Goal: Information Seeking & Learning: Learn about a topic

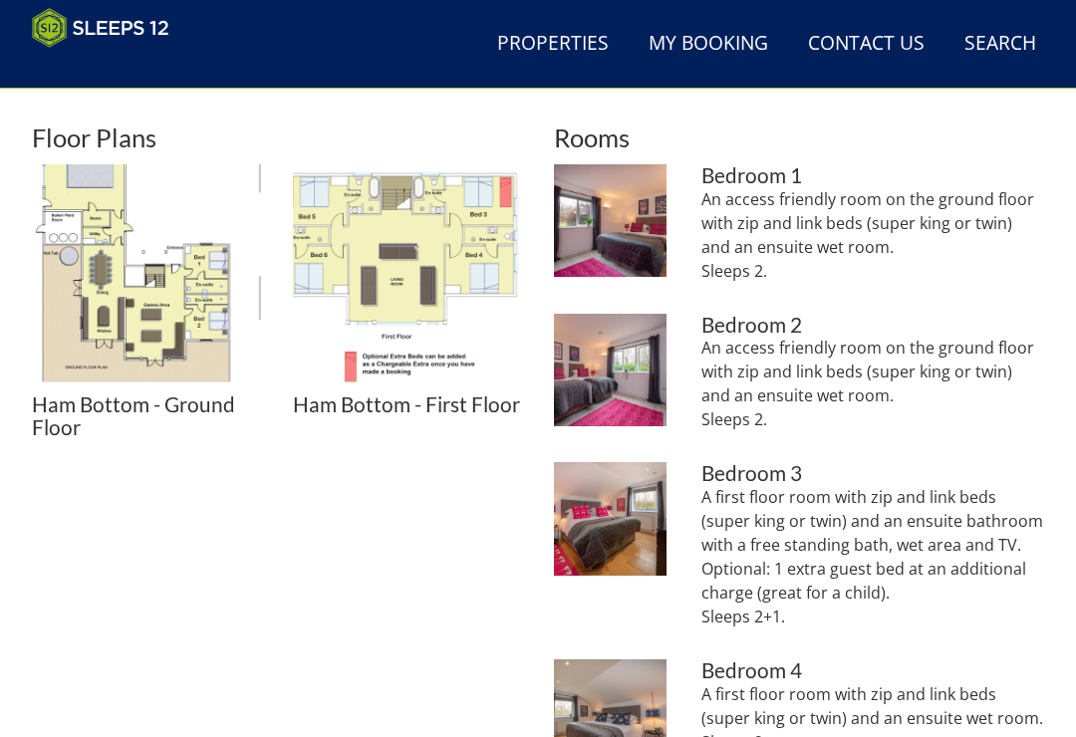
scroll to position [770, 0]
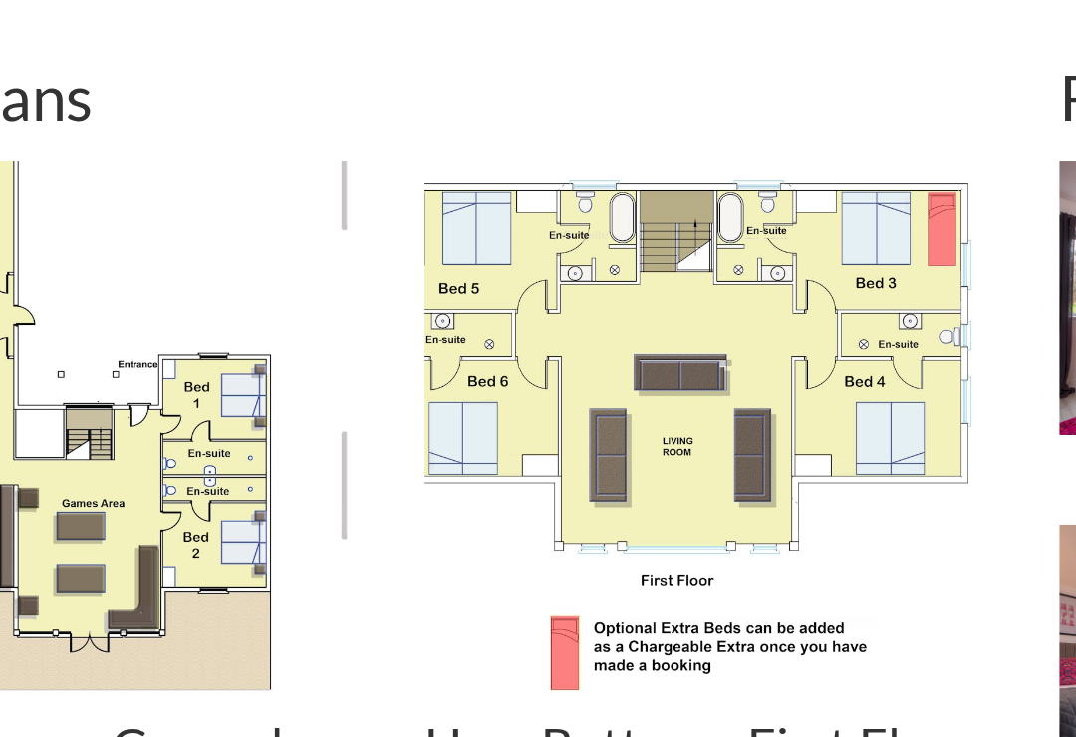
click at [378, 203] on img at bounding box center [407, 279] width 229 height 229
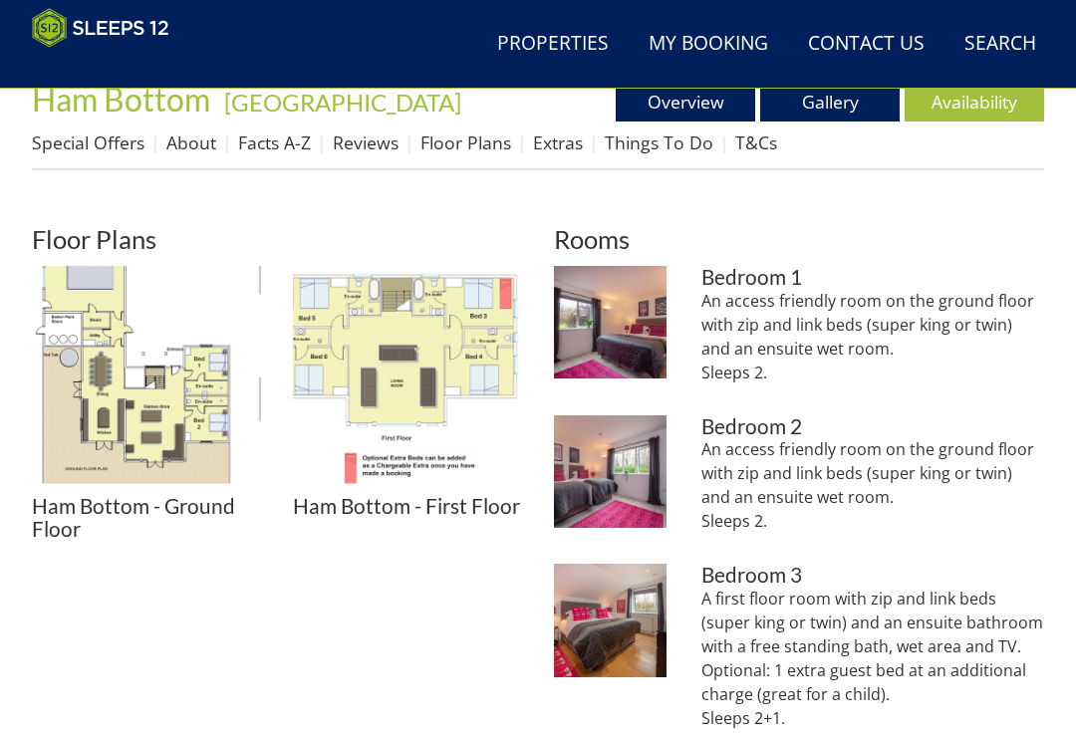
scroll to position [672, 0]
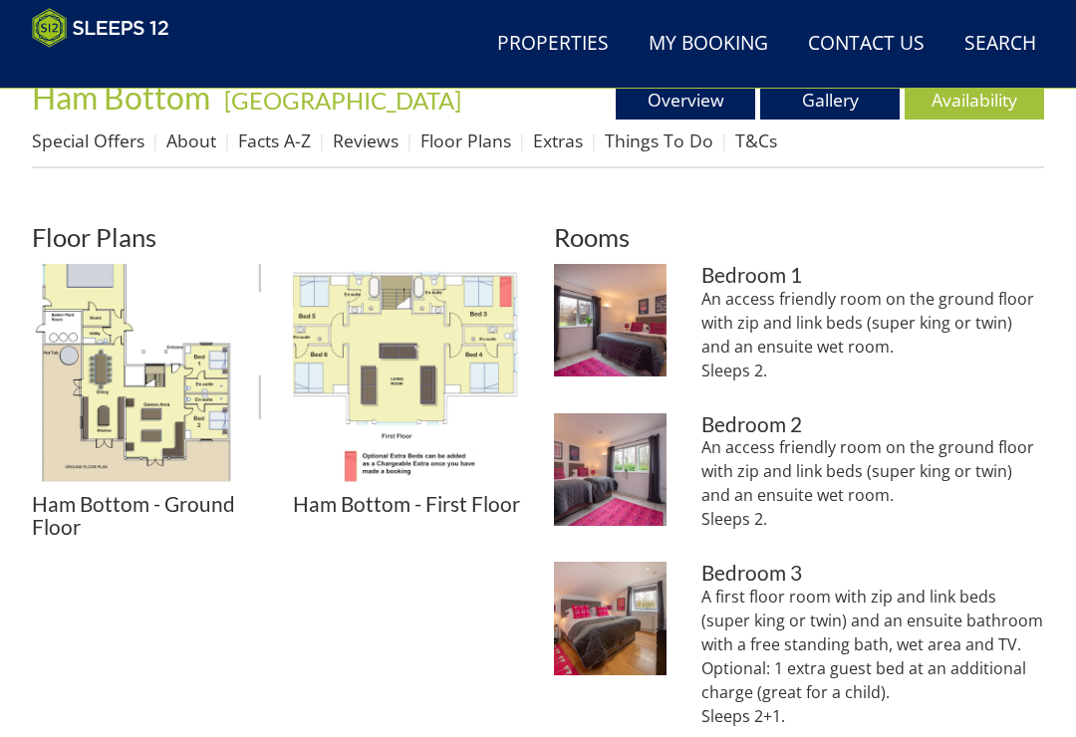
click at [646, 478] on img at bounding box center [610, 470] width 113 height 113
click at [624, 341] on img at bounding box center [610, 320] width 113 height 113
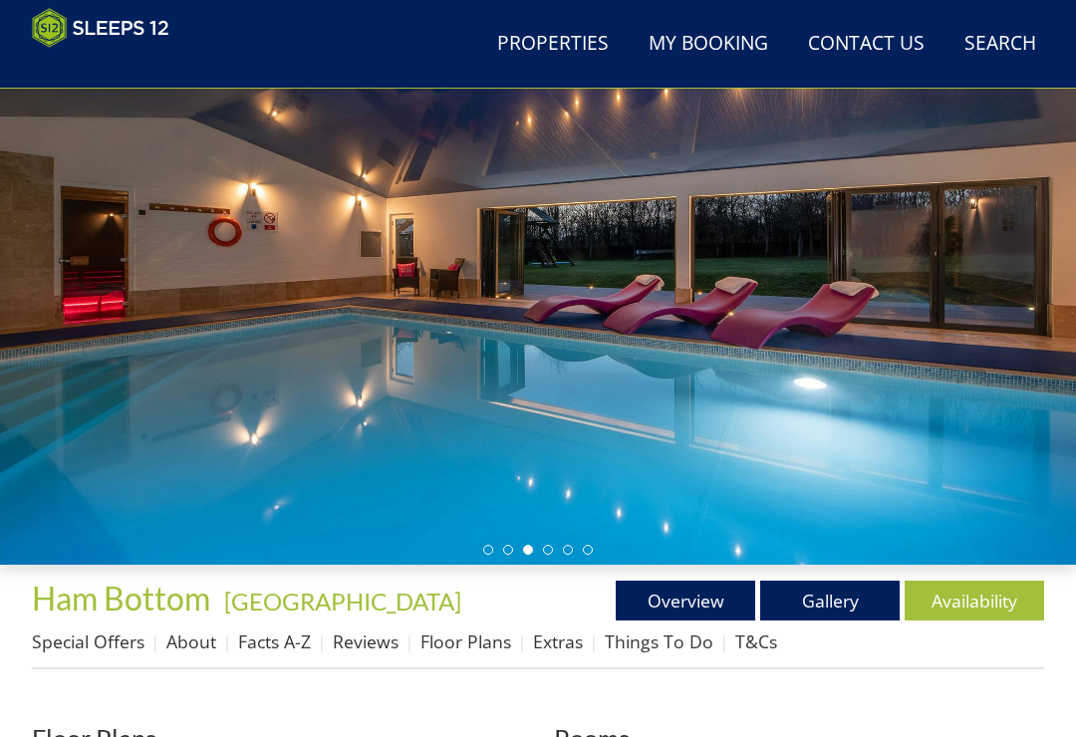
scroll to position [170, 0]
click at [700, 585] on link "Overview" at bounding box center [686, 601] width 140 height 40
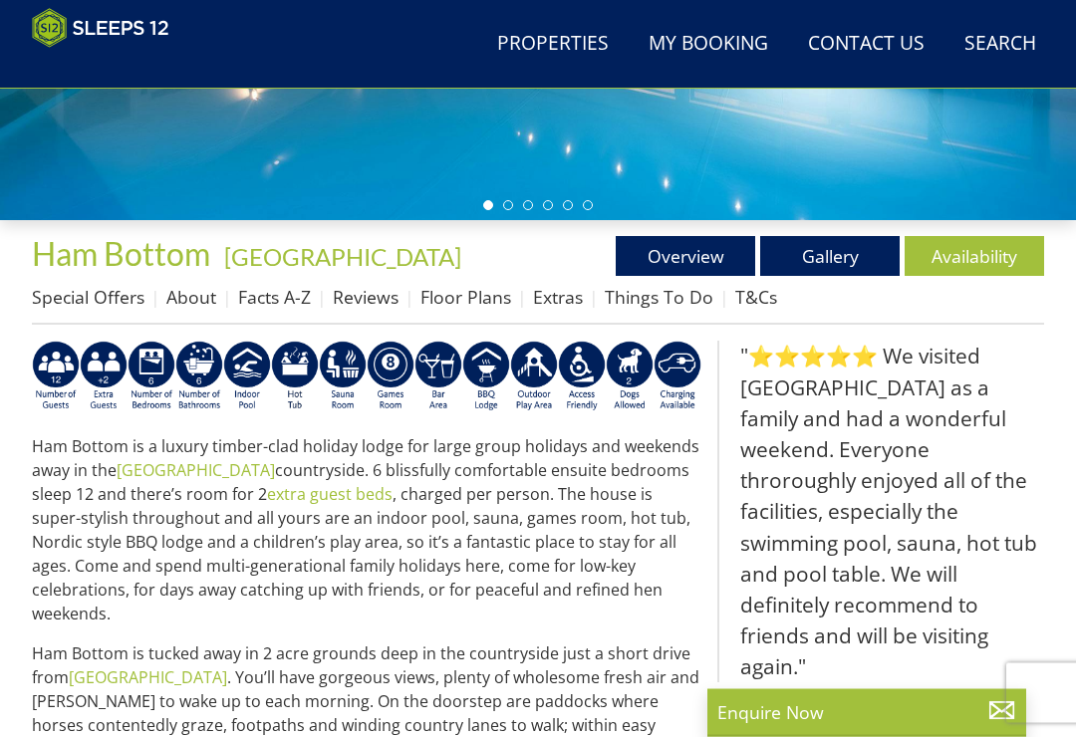
scroll to position [515, 0]
click at [826, 257] on link "Gallery" at bounding box center [830, 256] width 140 height 40
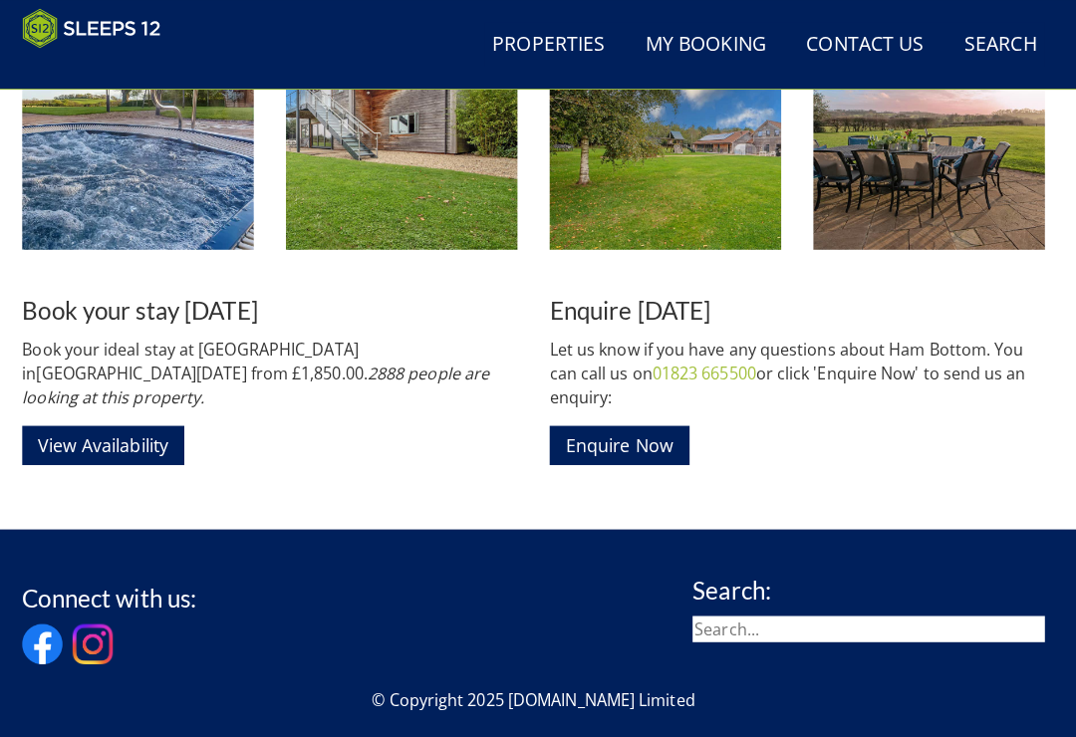
scroll to position [2925, 0]
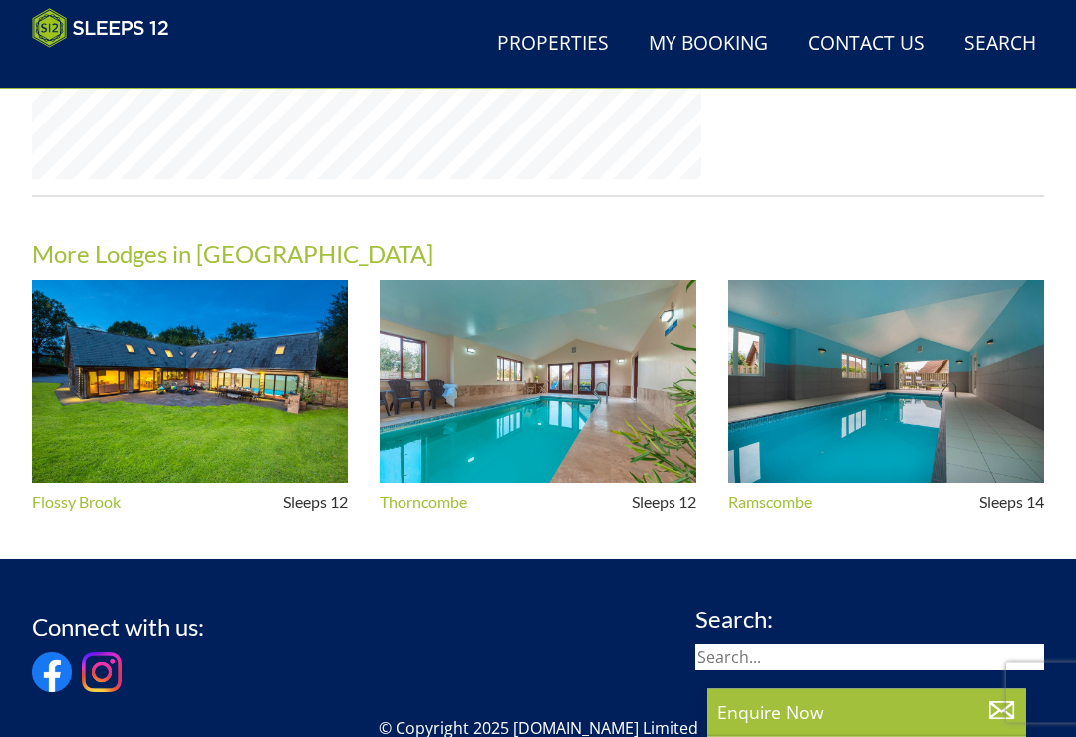
scroll to position [1765, 0]
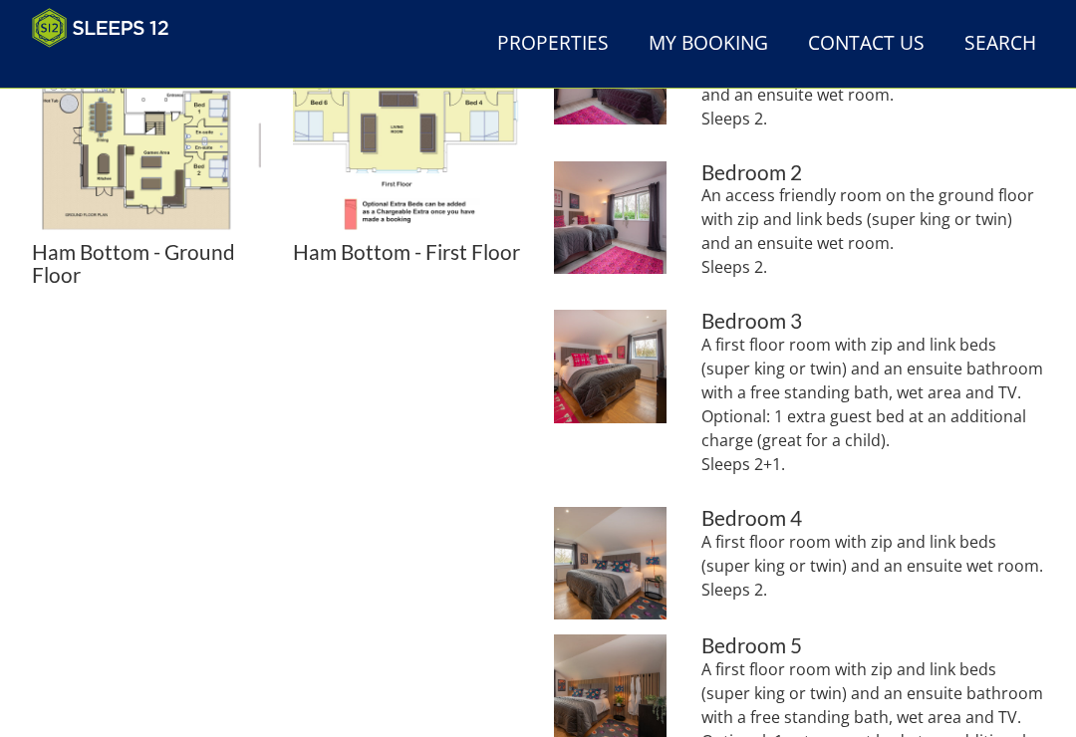
scroll to position [923, 0]
click at [635, 570] on img at bounding box center [610, 564] width 113 height 113
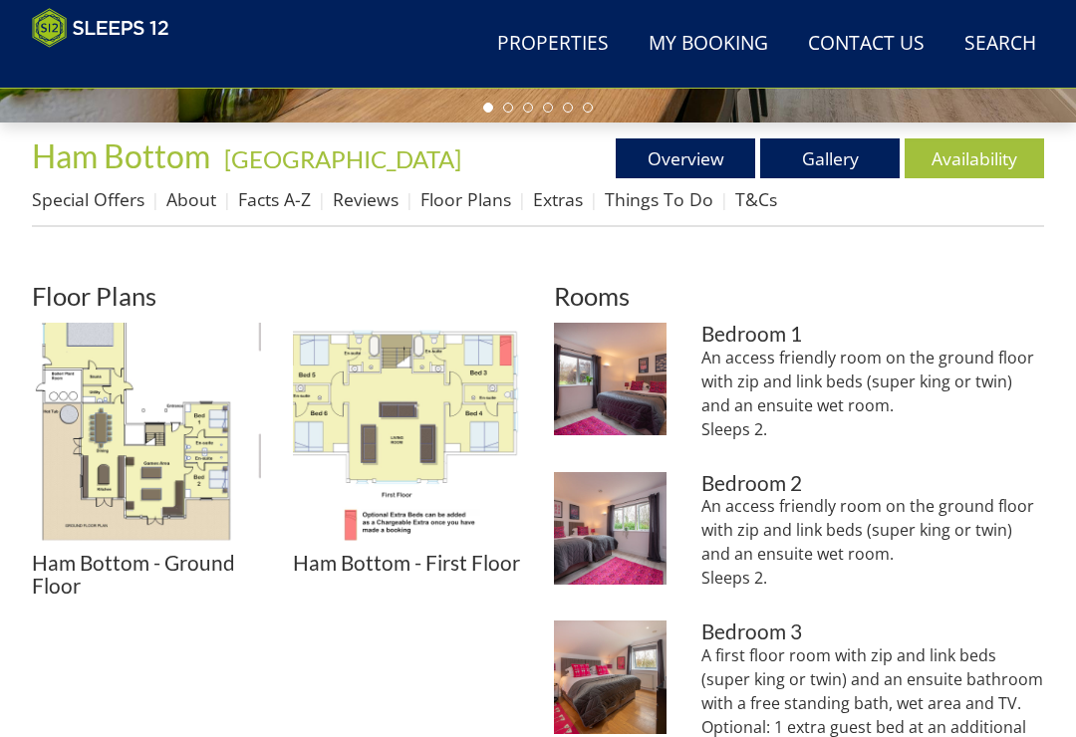
scroll to position [613, 0]
click at [620, 540] on img at bounding box center [610, 528] width 113 height 113
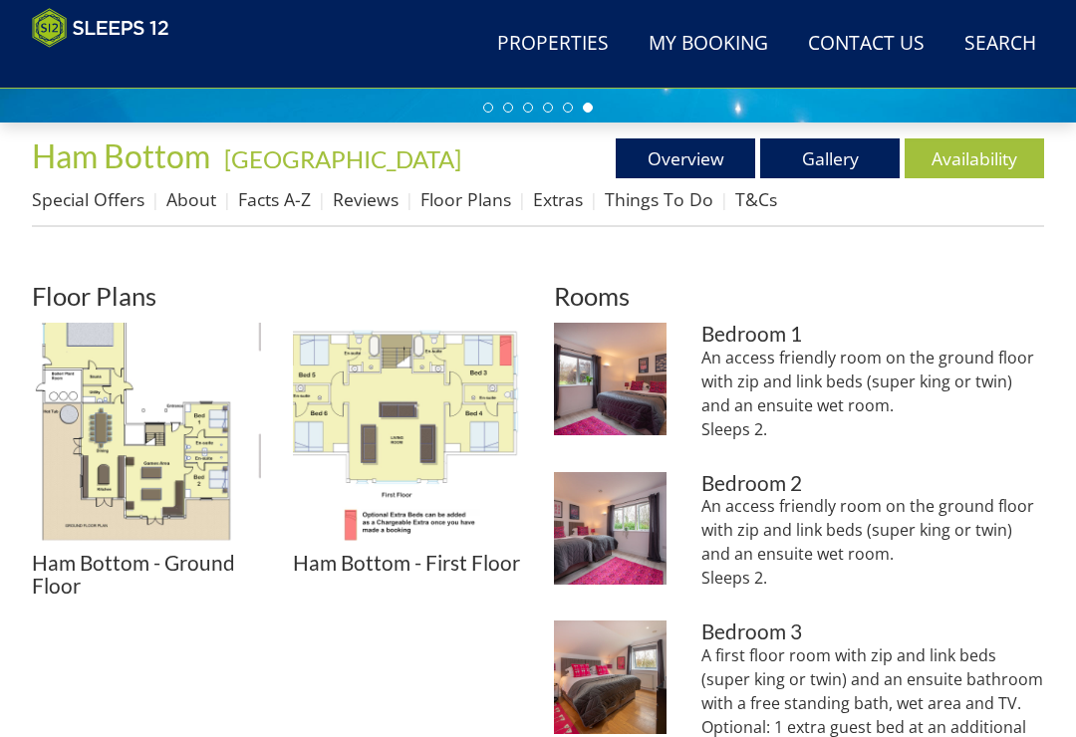
click at [959, 450] on div "An access friendly room on the ground floor with zip and link beds (super king …" at bounding box center [873, 402] width 343 height 112
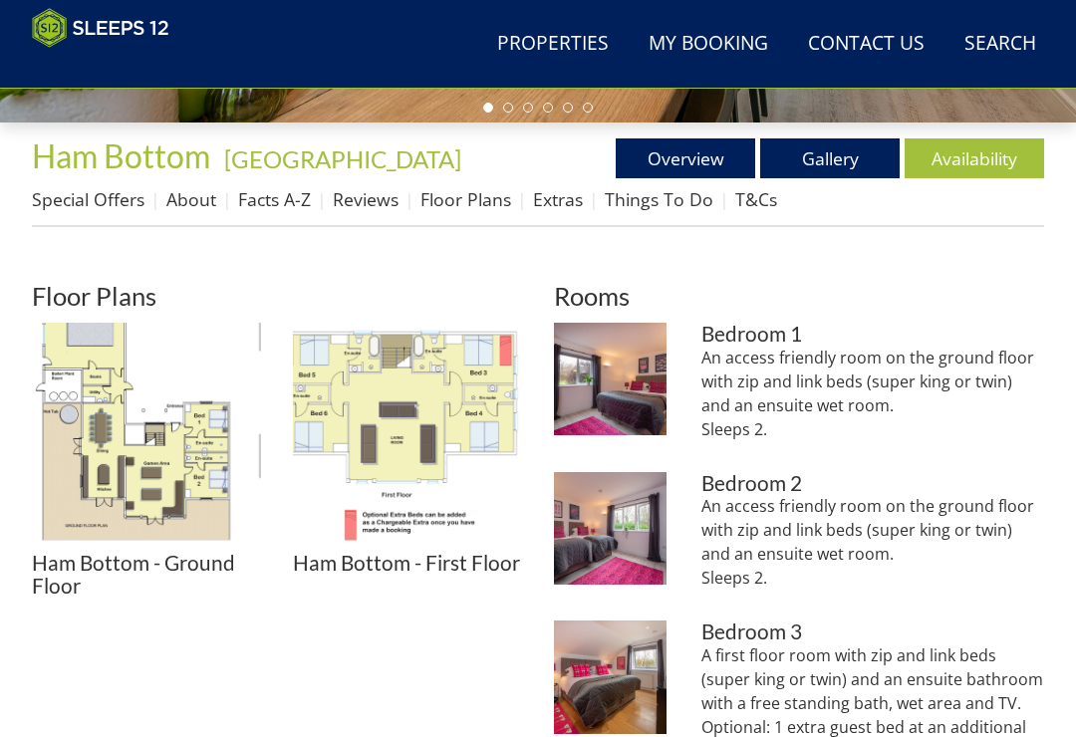
click at [651, 398] on img at bounding box center [610, 379] width 113 height 113
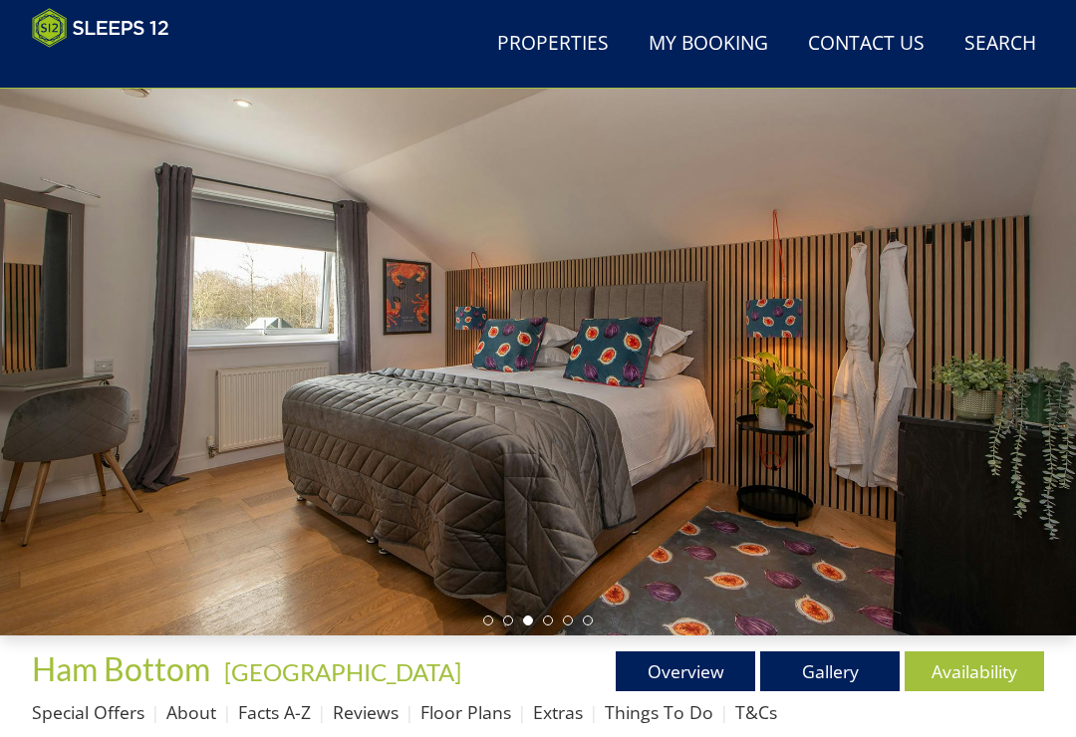
scroll to position [47, 0]
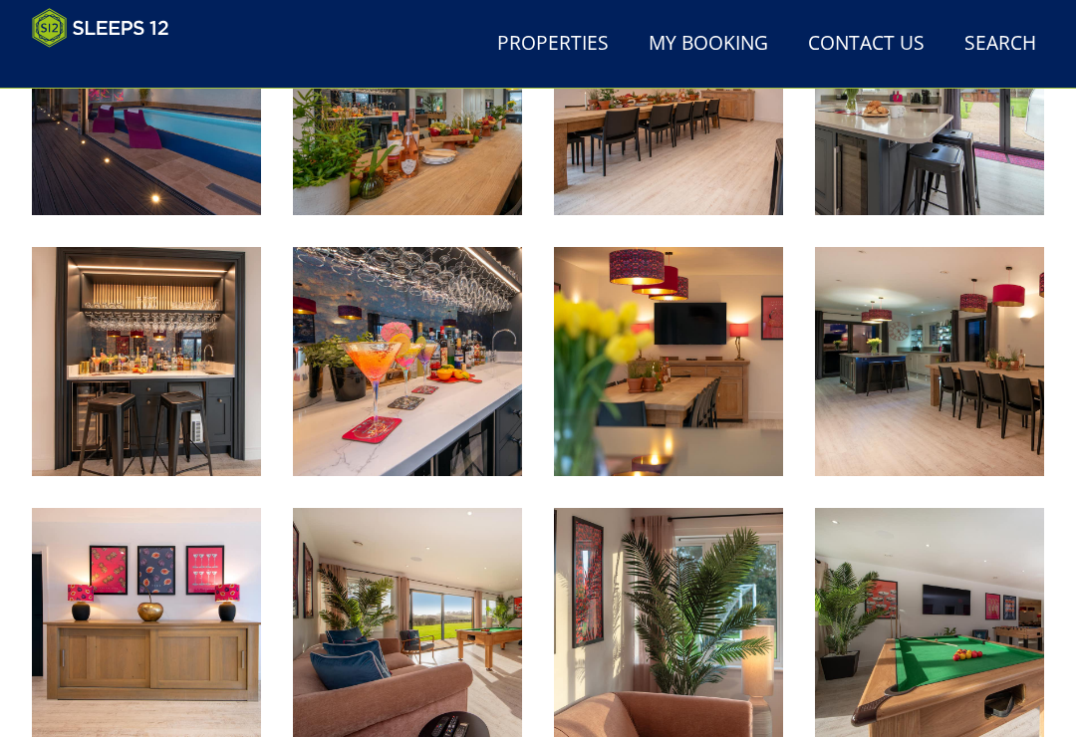
scroll to position [1143, 0]
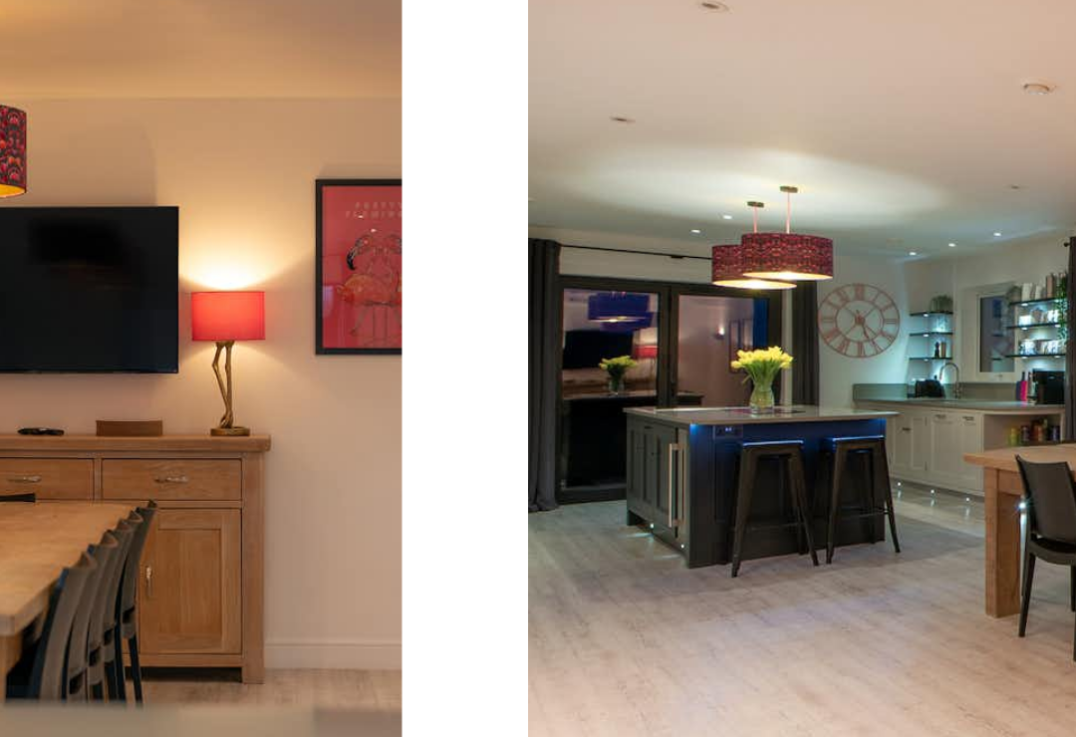
click at [815, 235] on img at bounding box center [929, 349] width 229 height 229
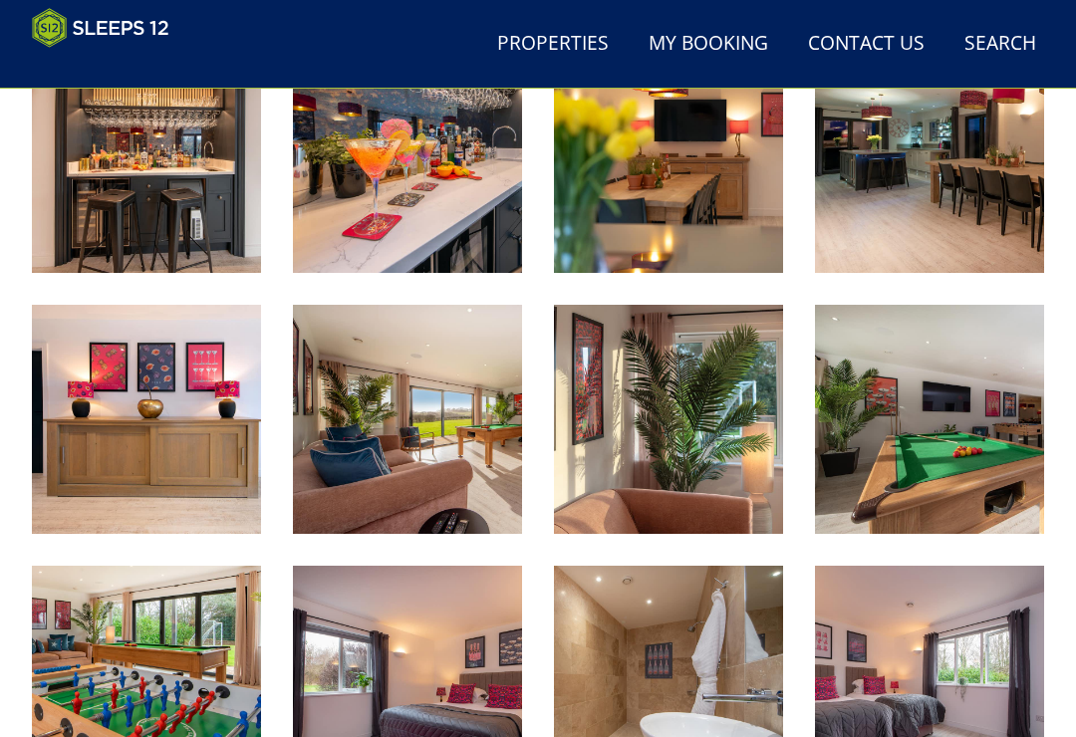
scroll to position [1334, 0]
click at [1042, 246] on img at bounding box center [929, 158] width 229 height 229
